Goal: Information Seeking & Learning: Learn about a topic

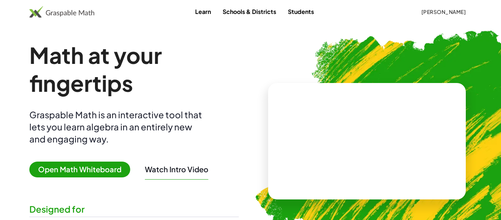
click at [455, 10] on span "[PERSON_NAME]" at bounding box center [443, 11] width 45 height 7
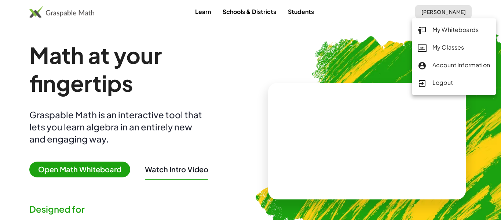
click at [449, 45] on div "My Classes" at bounding box center [454, 48] width 72 height 10
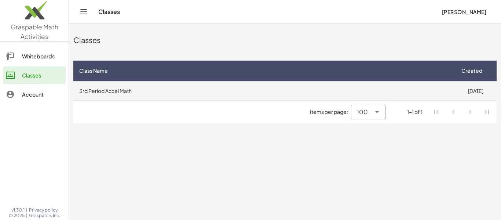
click at [458, 88] on td "[DATE]" at bounding box center [475, 90] width 42 height 19
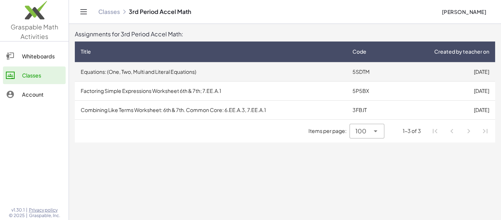
click at [234, 73] on td "Equations: (One, Two, Multi and Literal Equations)" at bounding box center [211, 71] width 272 height 19
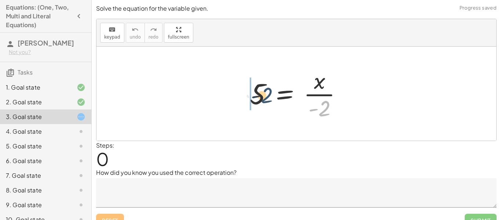
drag, startPoint x: 327, startPoint y: 108, endPoint x: 253, endPoint y: 89, distance: 76.3
click at [253, 89] on div at bounding box center [299, 93] width 106 height 56
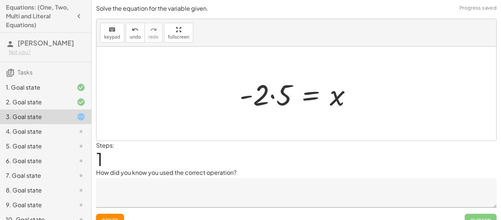
click at [237, 93] on div at bounding box center [299, 94] width 126 height 38
click at [253, 96] on div at bounding box center [299, 94] width 126 height 38
drag, startPoint x: 253, startPoint y: 96, endPoint x: 283, endPoint y: 95, distance: 30.1
click at [283, 95] on div at bounding box center [299, 94] width 126 height 38
drag, startPoint x: 249, startPoint y: 100, endPoint x: 297, endPoint y: 104, distance: 48.2
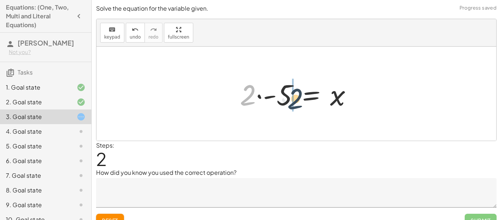
click at [297, 104] on div at bounding box center [299, 94] width 126 height 38
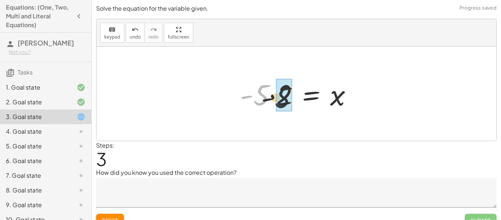
drag, startPoint x: 262, startPoint y: 101, endPoint x: 289, endPoint y: 104, distance: 27.6
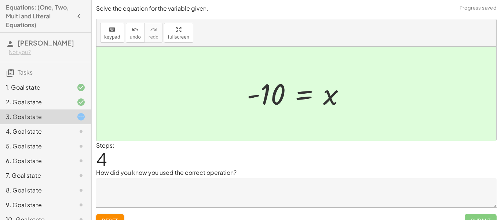
click at [120, 217] on button "Reset" at bounding box center [110, 219] width 28 height 13
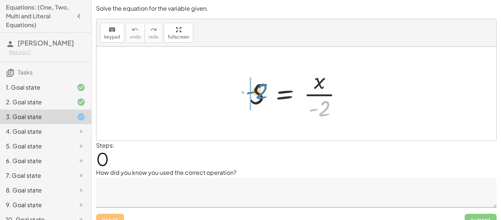
drag, startPoint x: 328, startPoint y: 105, endPoint x: 266, endPoint y: 88, distance: 63.8
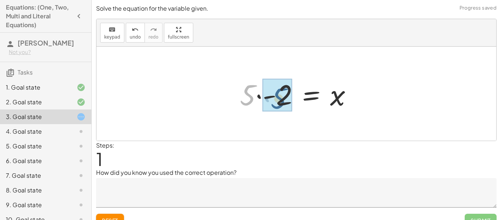
drag, startPoint x: 247, startPoint y: 91, endPoint x: 279, endPoint y: 94, distance: 31.7
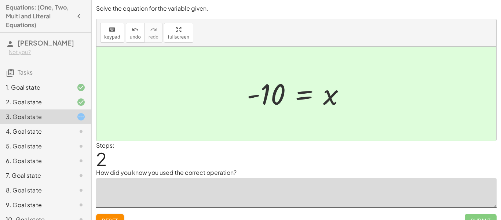
click at [260, 180] on textarea at bounding box center [296, 192] width 400 height 29
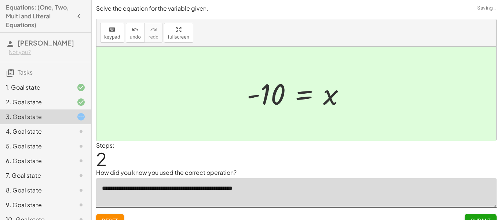
click at [245, 188] on textarea "**********" at bounding box center [296, 192] width 400 height 29
click at [194, 187] on textarea "**********" at bounding box center [296, 192] width 400 height 29
click at [150, 189] on textarea "**********" at bounding box center [296, 192] width 400 height 29
click at [177, 190] on textarea "**********" at bounding box center [296, 192] width 400 height 29
type textarea "**********"
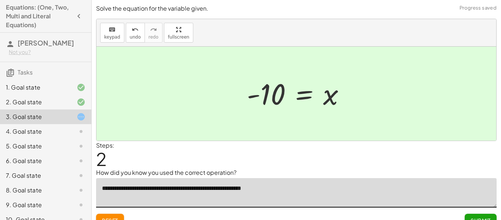
click at [479, 218] on span "Submit" at bounding box center [480, 220] width 20 height 7
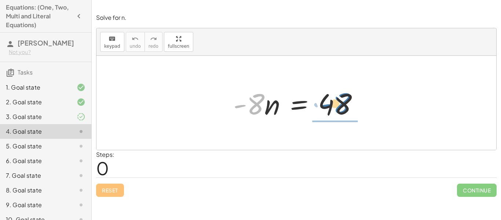
drag, startPoint x: 259, startPoint y: 107, endPoint x: 346, endPoint y: 106, distance: 86.5
click at [346, 106] on div at bounding box center [299, 103] width 139 height 38
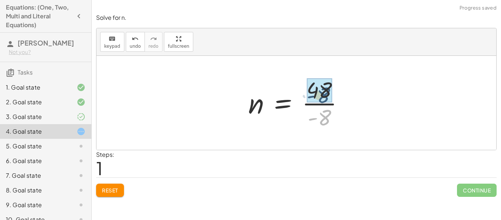
drag, startPoint x: 324, startPoint y: 120, endPoint x: 323, endPoint y: 95, distance: 24.6
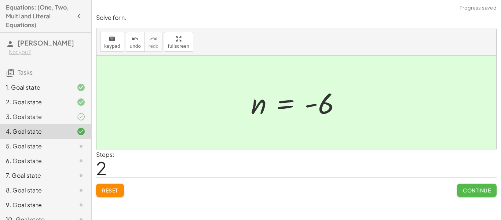
click at [474, 187] on span "Continue" at bounding box center [477, 190] width 28 height 7
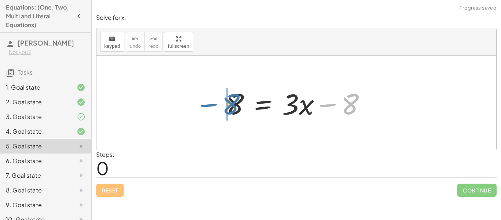
drag, startPoint x: 349, startPoint y: 107, endPoint x: 230, endPoint y: 108, distance: 119.9
click at [230, 108] on div at bounding box center [299, 103] width 153 height 38
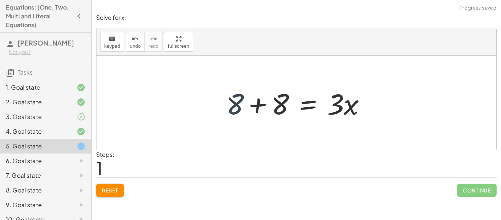
click at [236, 109] on div at bounding box center [299, 103] width 153 height 38
drag, startPoint x: 237, startPoint y: 109, endPoint x: 281, endPoint y: 107, distance: 44.0
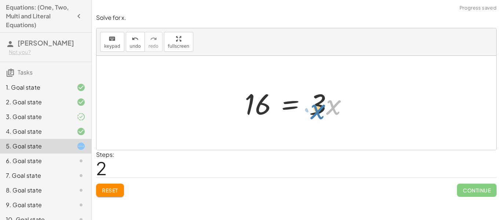
drag, startPoint x: 333, startPoint y: 110, endPoint x: 357, endPoint y: 95, distance: 28.4
drag, startPoint x: 319, startPoint y: 106, endPoint x: 261, endPoint y: 111, distance: 57.8
click at [261, 111] on div at bounding box center [299, 103] width 117 height 38
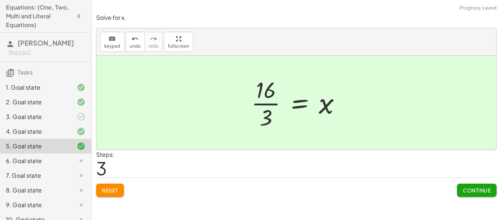
click at [469, 187] on span "Continue" at bounding box center [477, 190] width 28 height 7
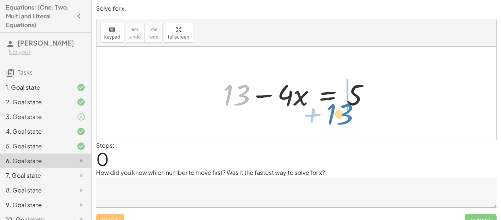
drag, startPoint x: 234, startPoint y: 88, endPoint x: 352, endPoint y: 104, distance: 119.5
click at [352, 104] on div at bounding box center [298, 94] width 159 height 38
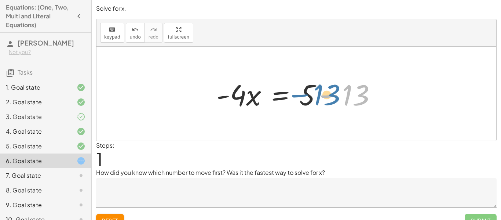
drag, startPoint x: 350, startPoint y: 96, endPoint x: 314, endPoint y: 96, distance: 35.6
click at [314, 96] on div at bounding box center [299, 94] width 173 height 38
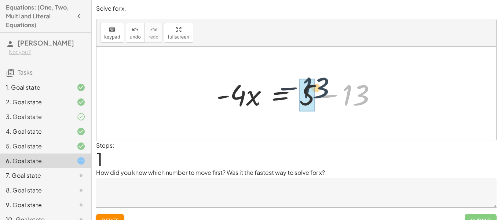
drag, startPoint x: 345, startPoint y: 101, endPoint x: 303, endPoint y: 93, distance: 42.5
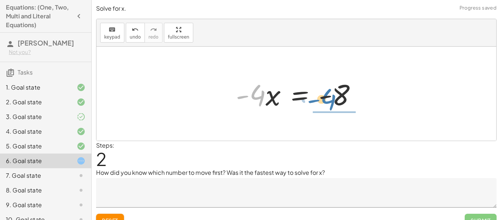
drag, startPoint x: 254, startPoint y: 96, endPoint x: 328, endPoint y: 101, distance: 74.6
click at [328, 101] on div at bounding box center [299, 94] width 134 height 38
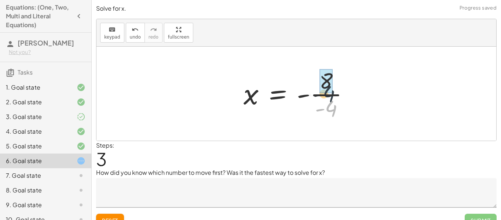
drag, startPoint x: 328, startPoint y: 109, endPoint x: 324, endPoint y: 82, distance: 27.4
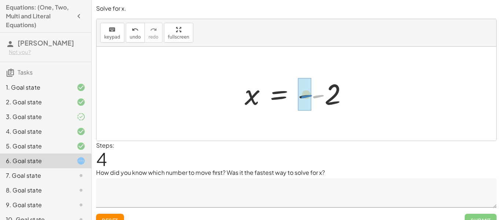
drag, startPoint x: 315, startPoint y: 98, endPoint x: 303, endPoint y: 98, distance: 11.7
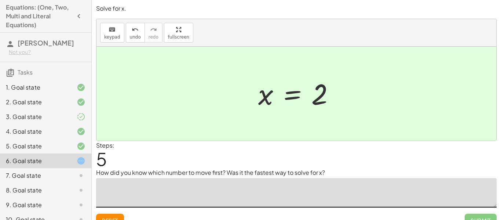
click at [303, 188] on textarea at bounding box center [296, 192] width 400 height 29
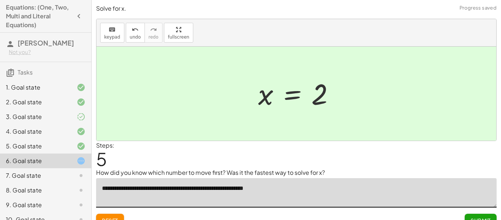
type textarea "**********"
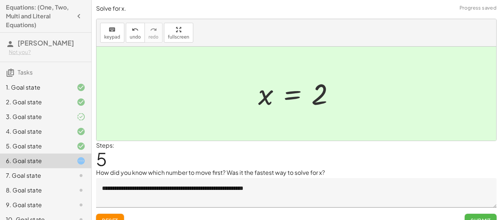
click at [474, 219] on span "Submit" at bounding box center [480, 220] width 20 height 7
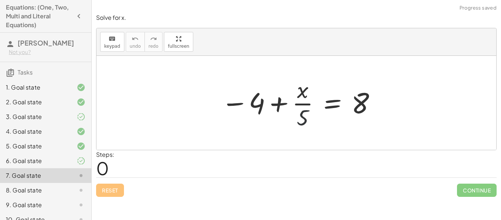
click at [304, 120] on div at bounding box center [298, 102] width 163 height 56
drag, startPoint x: 258, startPoint y: 106, endPoint x: 370, endPoint y: 120, distance: 112.7
click at [370, 120] on div at bounding box center [298, 102] width 163 height 56
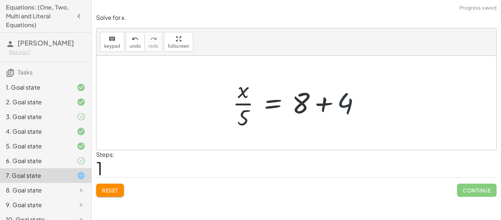
click at [340, 99] on div at bounding box center [299, 102] width 141 height 56
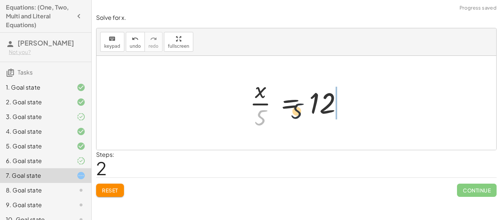
drag, startPoint x: 261, startPoint y: 113, endPoint x: 351, endPoint y: 93, distance: 92.0
click at [351, 93] on div at bounding box center [299, 102] width 106 height 56
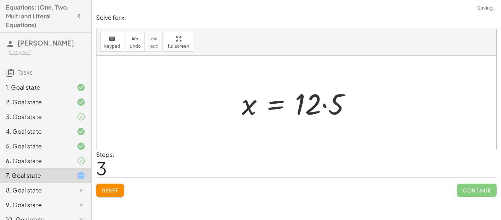
click at [333, 113] on div at bounding box center [299, 103] width 122 height 38
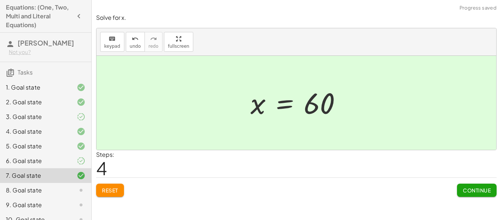
click at [487, 191] on span "Continue" at bounding box center [477, 190] width 28 height 7
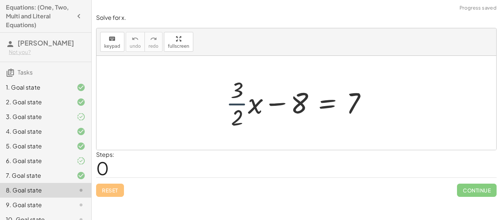
click at [237, 110] on div at bounding box center [299, 102] width 154 height 56
drag, startPoint x: 278, startPoint y: 103, endPoint x: 349, endPoint y: 109, distance: 71.0
click at [349, 109] on div at bounding box center [299, 102] width 154 height 56
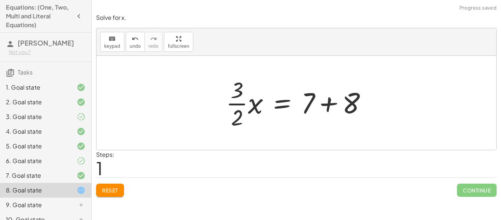
click at [310, 108] on div at bounding box center [299, 102] width 154 height 56
click at [308, 107] on div at bounding box center [299, 102] width 154 height 56
drag, startPoint x: 344, startPoint y: 107, endPoint x: 323, endPoint y: 108, distance: 21.0
click at [323, 108] on div at bounding box center [299, 102] width 154 height 56
drag, startPoint x: 329, startPoint y: 109, endPoint x: 300, endPoint y: 111, distance: 28.3
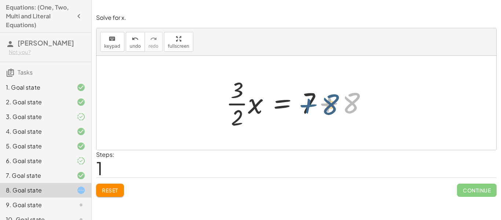
click at [300, 111] on div at bounding box center [299, 102] width 154 height 56
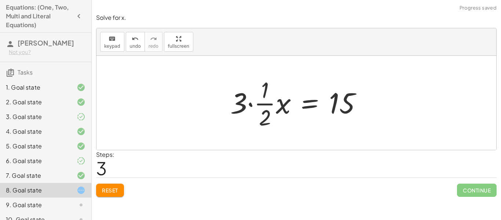
click at [120, 202] on div "**********" at bounding box center [296, 110] width 409 height 220
click at [117, 188] on span "Reset" at bounding box center [110, 190] width 16 height 7
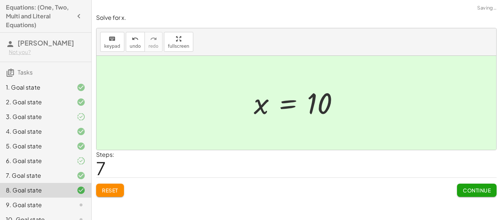
click at [481, 189] on span "Continue" at bounding box center [477, 190] width 28 height 7
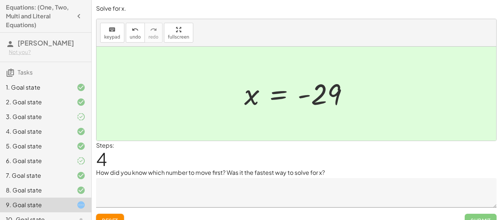
click at [314, 191] on textarea at bounding box center [296, 192] width 400 height 29
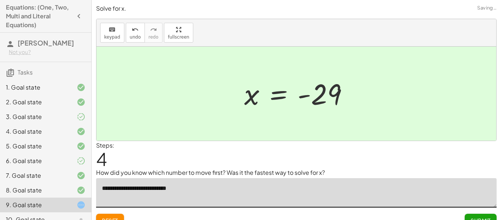
type textarea "**********"
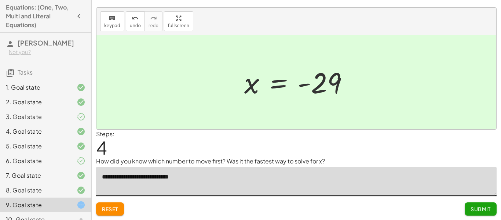
click at [484, 207] on span "Submit" at bounding box center [480, 208] width 20 height 7
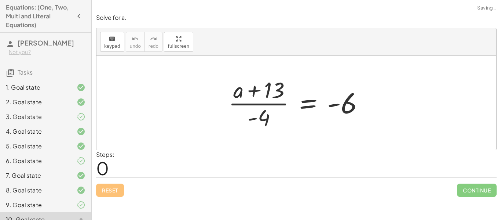
scroll to position [0, 0]
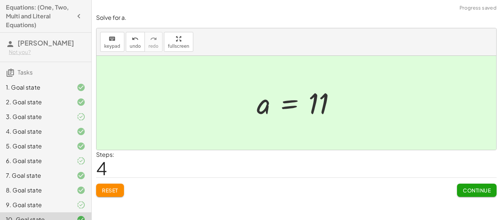
click at [470, 187] on span "Continue" at bounding box center [477, 190] width 28 height 7
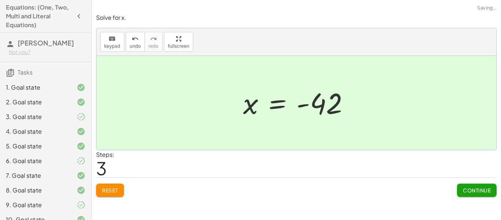
click at [482, 191] on span "Continue" at bounding box center [477, 190] width 28 height 7
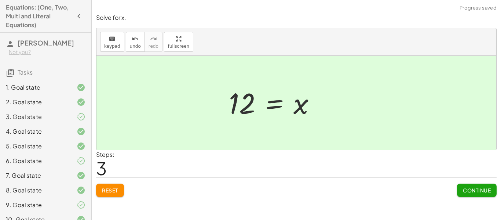
click at [475, 194] on button "Continue" at bounding box center [477, 189] width 40 height 13
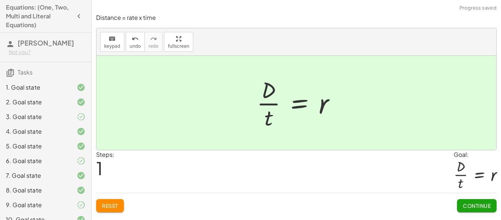
click at [470, 201] on button "Continue" at bounding box center [477, 205] width 40 height 13
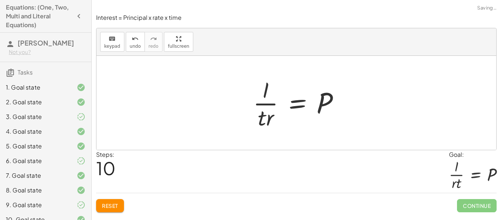
click at [123, 201] on button "Reset" at bounding box center [110, 205] width 28 height 13
click at [258, 131] on div "I = · P · r · t · I · r = · P · t · · I · r · · 1 · t = P · 1 · I · t · r = P ·…" at bounding box center [287, 103] width 125 height 60
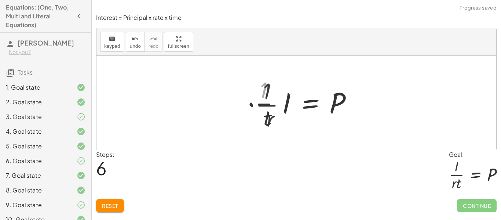
click at [116, 210] on button "Reset" at bounding box center [110, 205] width 28 height 13
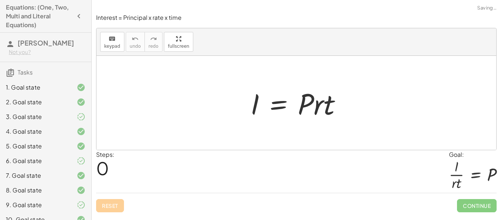
click at [119, 206] on div "Reset Continue" at bounding box center [296, 201] width 400 height 19
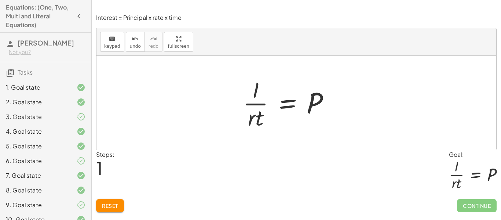
click at [473, 207] on span "Continue" at bounding box center [477, 205] width 40 height 13
click at [466, 203] on span "Continue" at bounding box center [477, 205] width 40 height 13
click at [452, 206] on div "Reset Continue" at bounding box center [296, 201] width 400 height 19
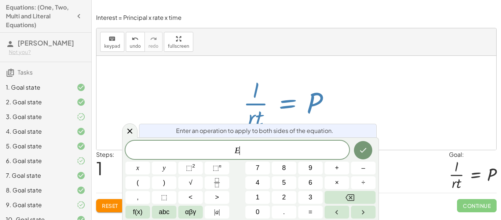
scroll to position [0, 0]
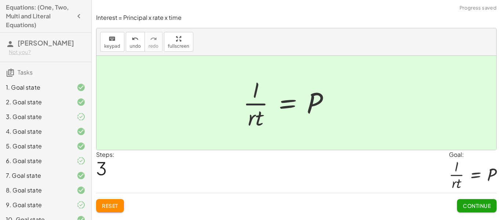
click at [461, 202] on button "Continue" at bounding box center [477, 205] width 40 height 13
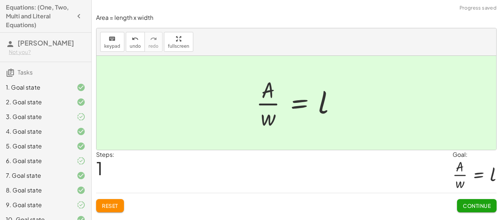
click at [465, 206] on span "Continue" at bounding box center [477, 205] width 28 height 7
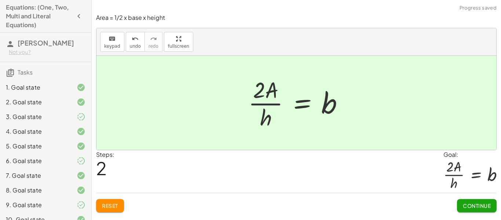
click at [467, 208] on span "Continue" at bounding box center [477, 205] width 28 height 7
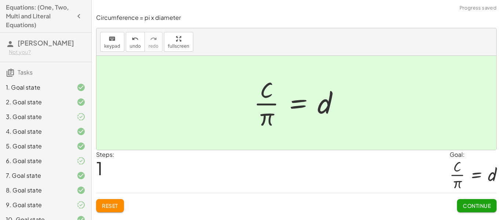
click at [467, 199] on button "Continue" at bounding box center [477, 205] width 40 height 13
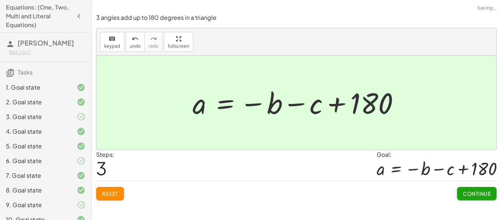
click at [470, 195] on span "Continue" at bounding box center [477, 193] width 28 height 7
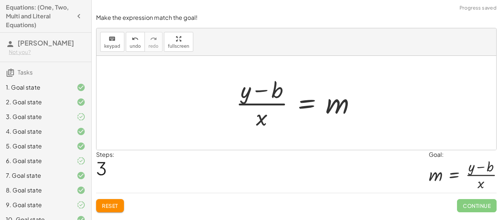
click at [470, 202] on span "Continue" at bounding box center [477, 205] width 40 height 13
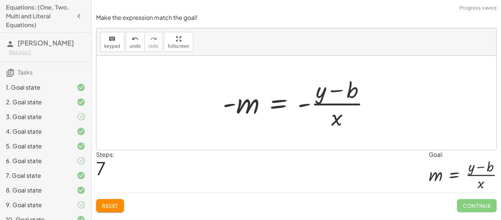
click at [131, 207] on div "Reset Continue" at bounding box center [296, 201] width 400 height 19
click at [123, 210] on button "Reset" at bounding box center [110, 205] width 28 height 13
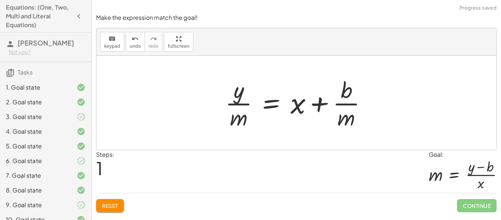
click at [129, 208] on div "Reset Continue" at bounding box center [296, 201] width 400 height 19
click at [124, 211] on div "Reset Continue" at bounding box center [296, 201] width 400 height 19
click at [122, 206] on button "Reset" at bounding box center [110, 205] width 28 height 13
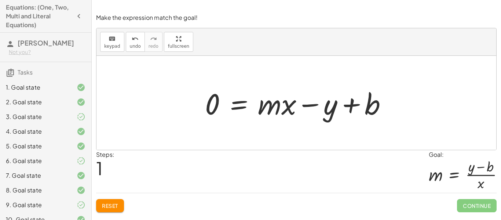
click at [121, 210] on button "Reset" at bounding box center [110, 205] width 28 height 13
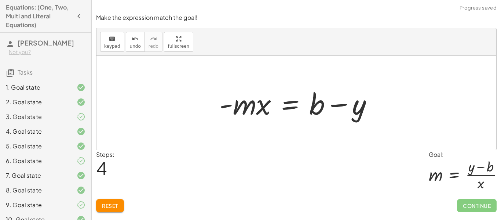
click at [116, 211] on button "Reset" at bounding box center [110, 205] width 28 height 13
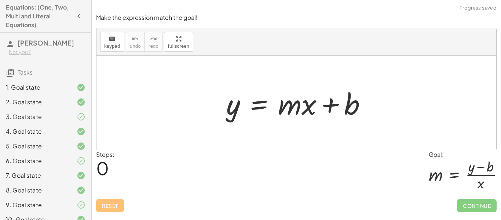
click at [121, 205] on div "Reset Continue" at bounding box center [296, 201] width 400 height 19
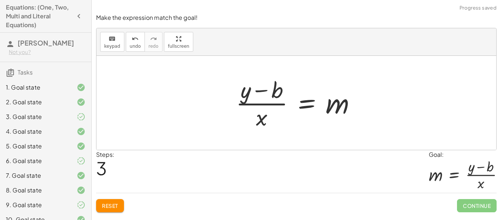
click at [470, 205] on span "Continue" at bounding box center [477, 205] width 40 height 13
click at [462, 205] on span "Continue" at bounding box center [477, 205] width 40 height 13
click at [462, 206] on span "Continue" at bounding box center [477, 205] width 40 height 13
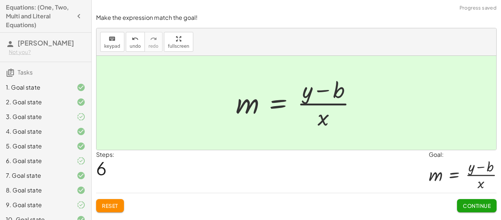
click at [472, 211] on button "Continue" at bounding box center [477, 205] width 40 height 13
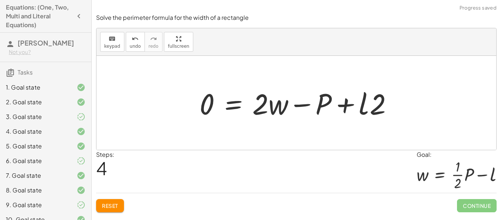
click at [115, 207] on span "Reset" at bounding box center [110, 205] width 16 height 7
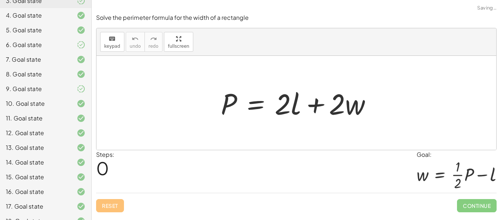
scroll to position [245, 0]
